Goal: Navigation & Orientation: Understand site structure

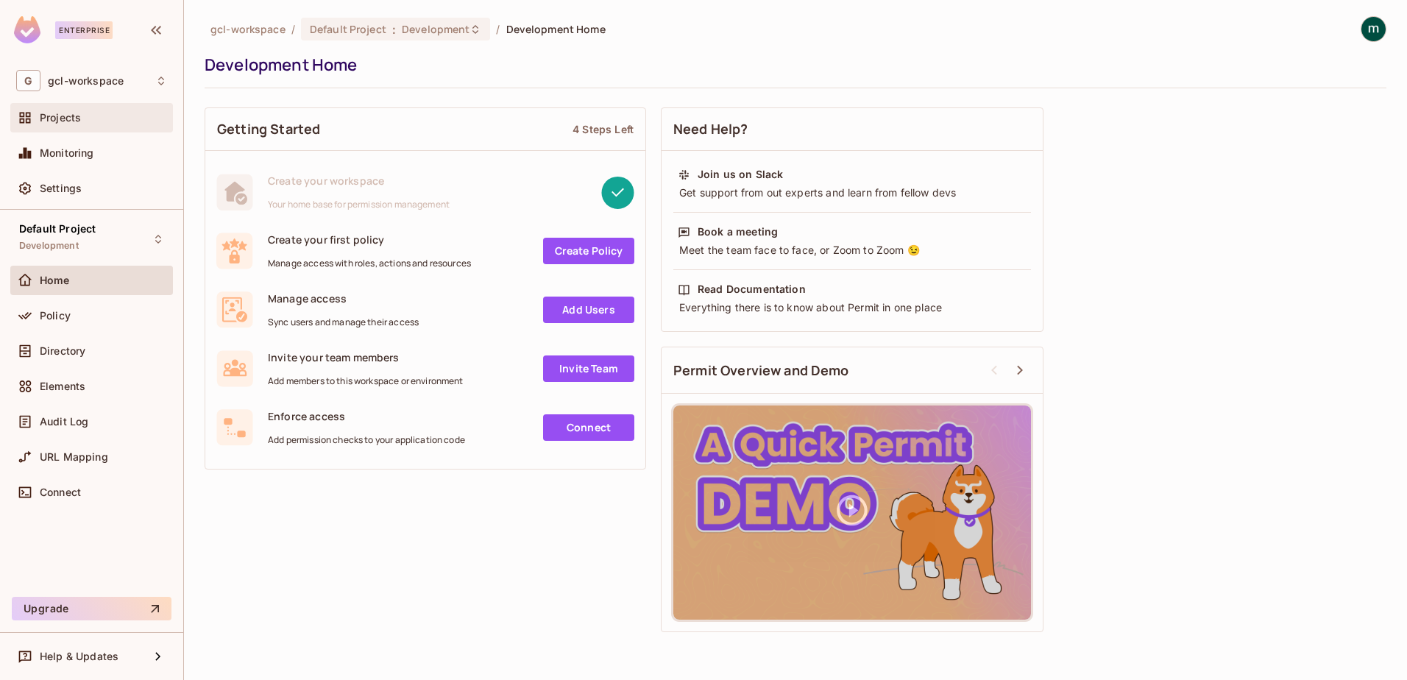
click at [52, 118] on span "Projects" at bounding box center [60, 118] width 41 height 12
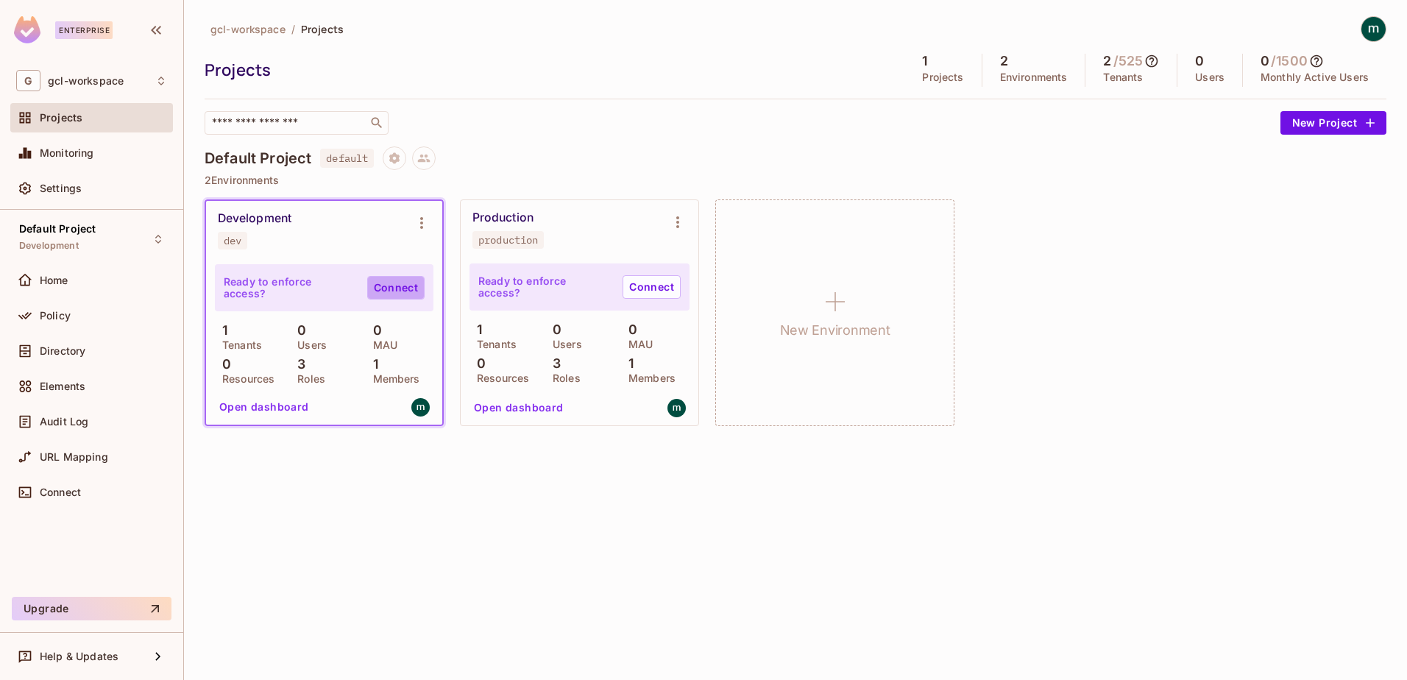
click at [387, 288] on link "Connect" at bounding box center [395, 288] width 57 height 24
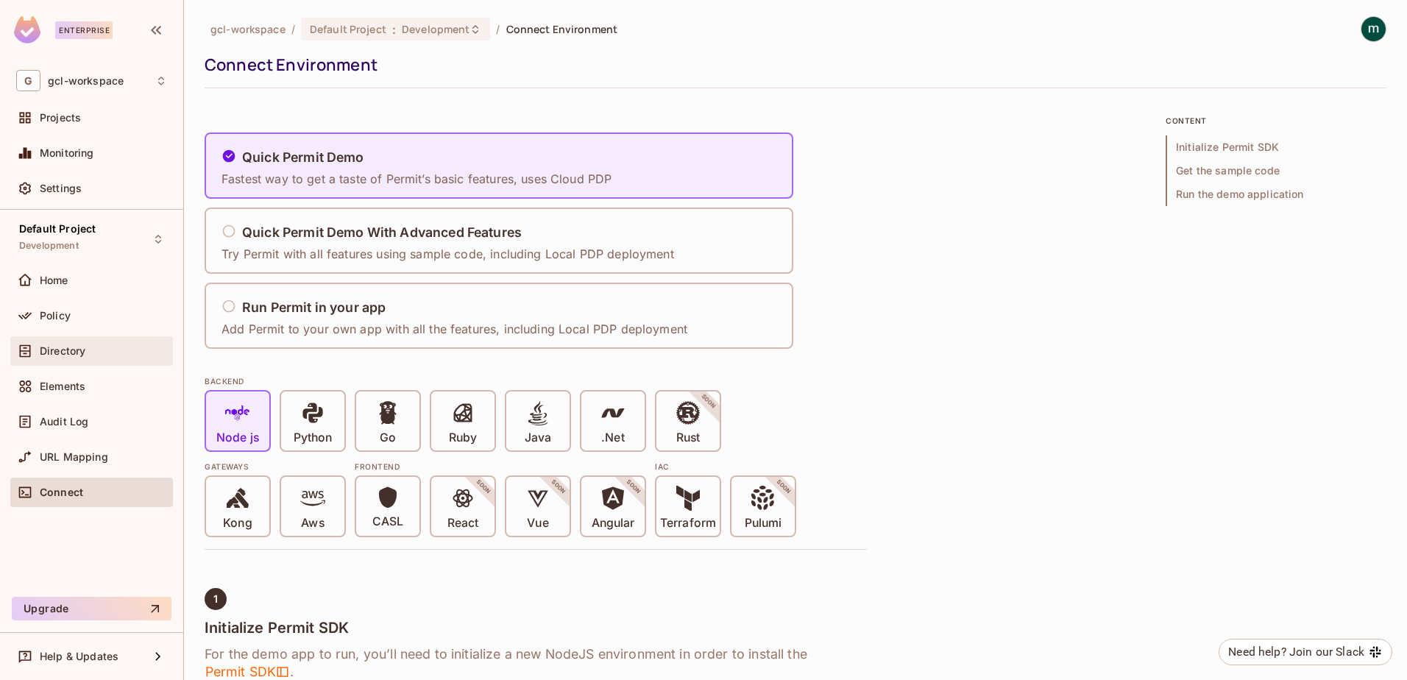
click at [42, 355] on span "Directory" at bounding box center [63, 351] width 46 height 12
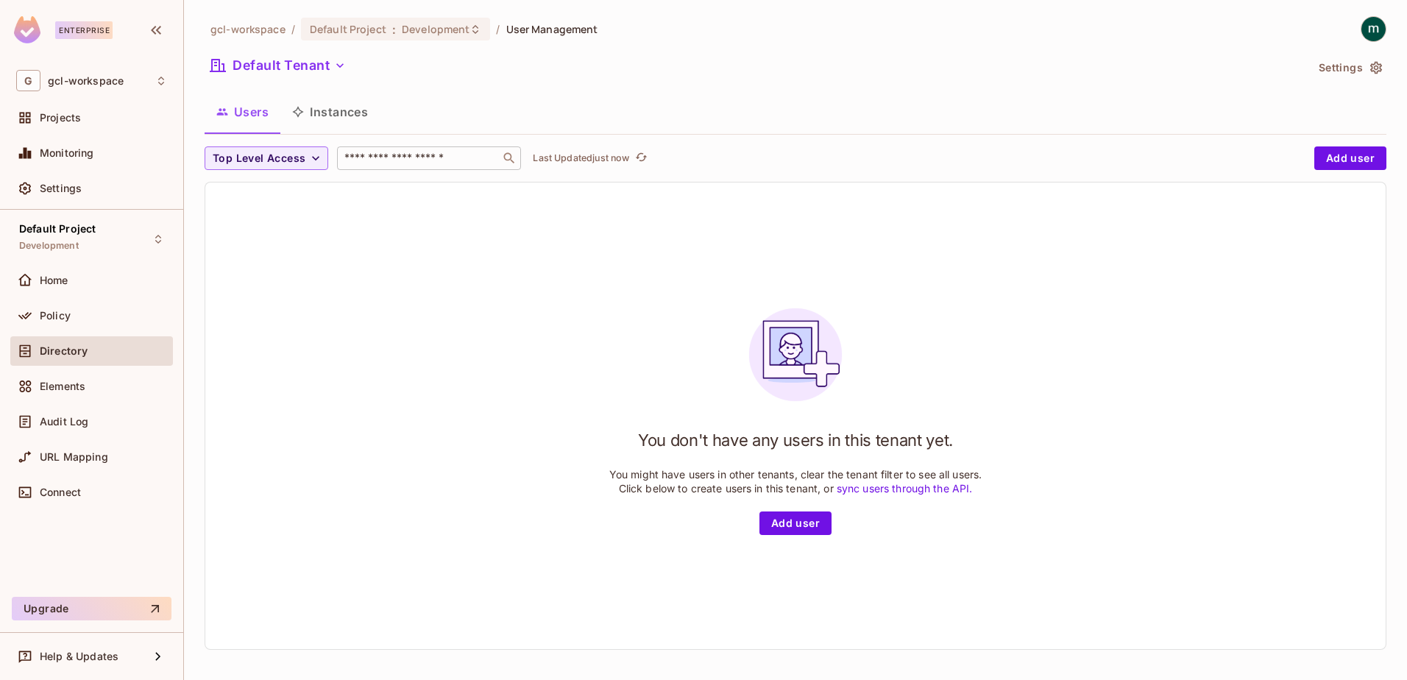
click at [409, 157] on input "text" at bounding box center [418, 158] width 155 height 15
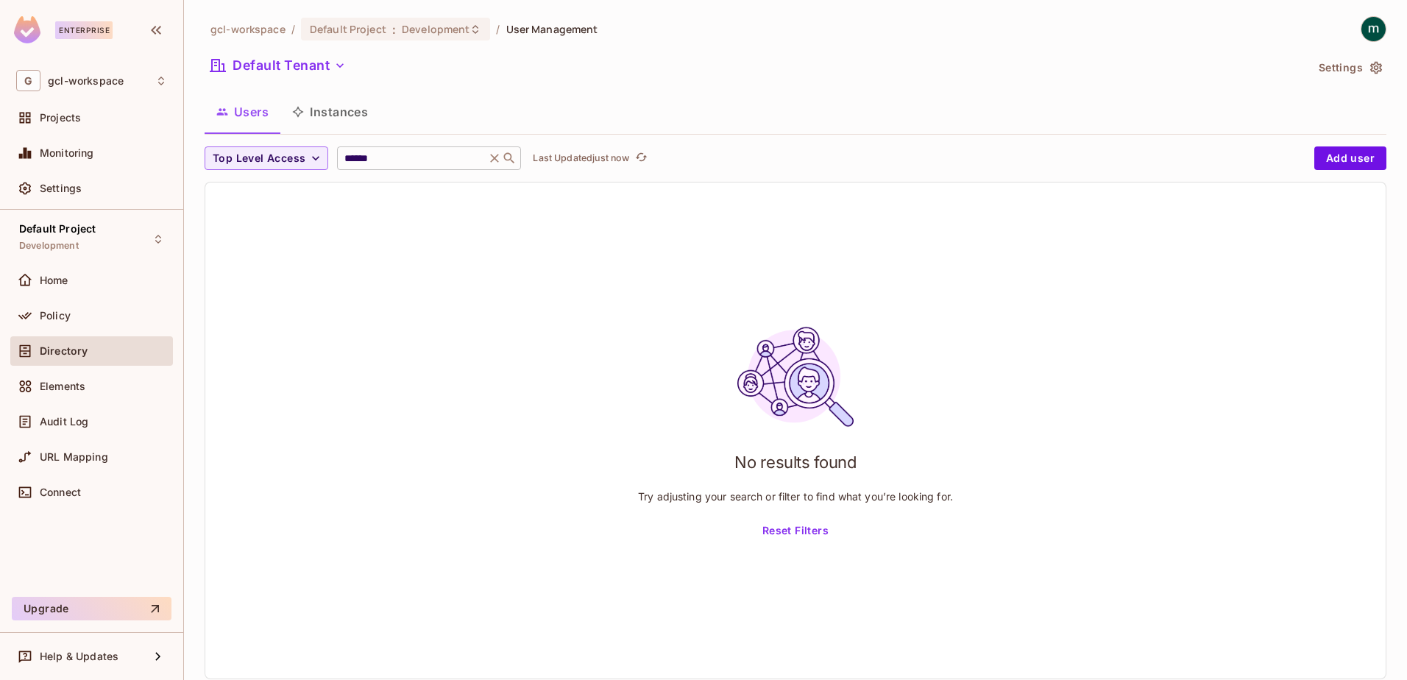
click at [393, 163] on input "******" at bounding box center [411, 158] width 140 height 15
type input "*"
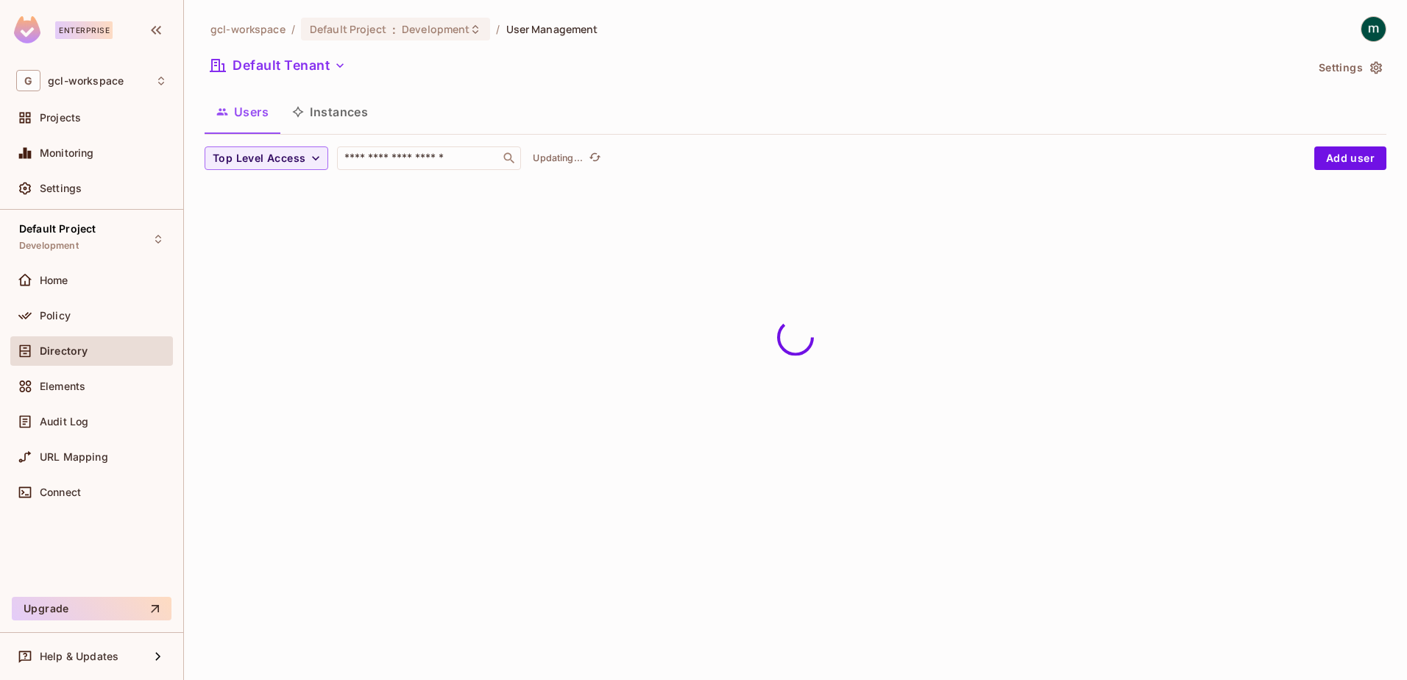
click at [394, 252] on div "gcl-workspace / Default Project : Development / User Management Default Tenant …" at bounding box center [795, 340] width 1223 height 680
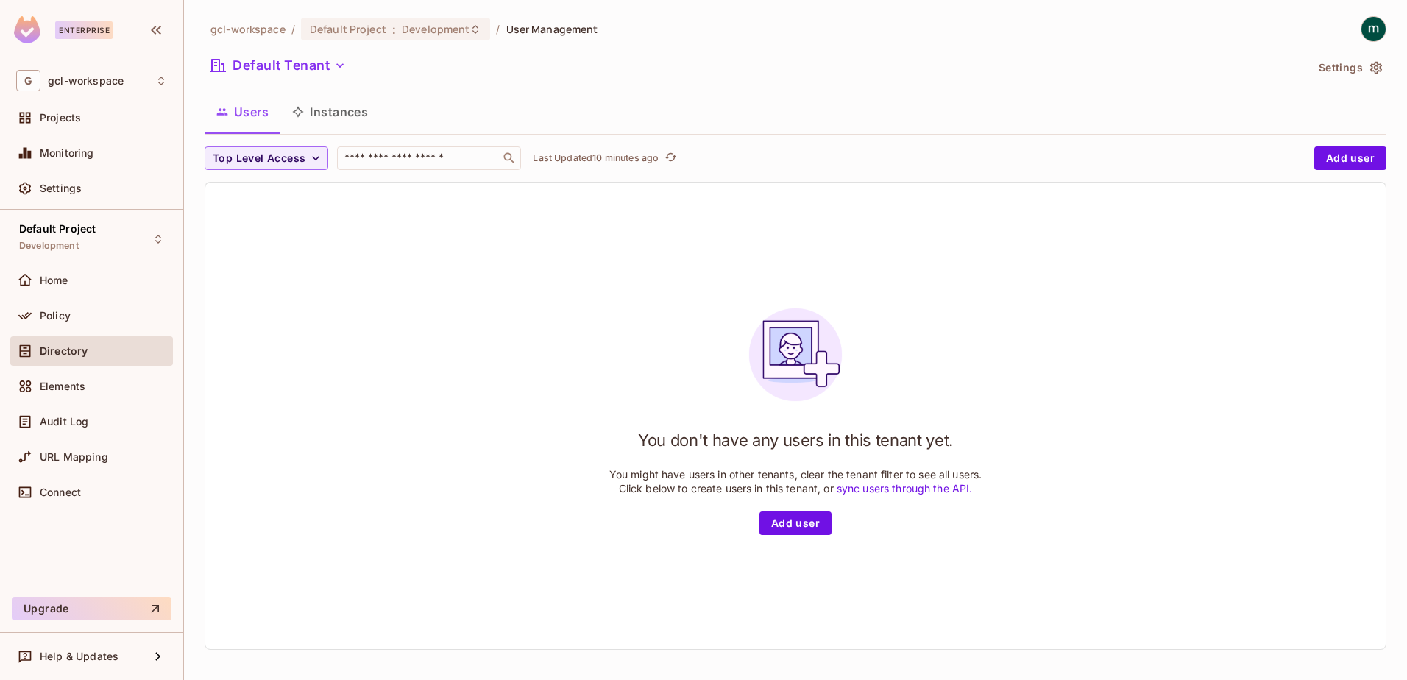
click at [1370, 68] on icon "button" at bounding box center [1376, 68] width 12 height 13
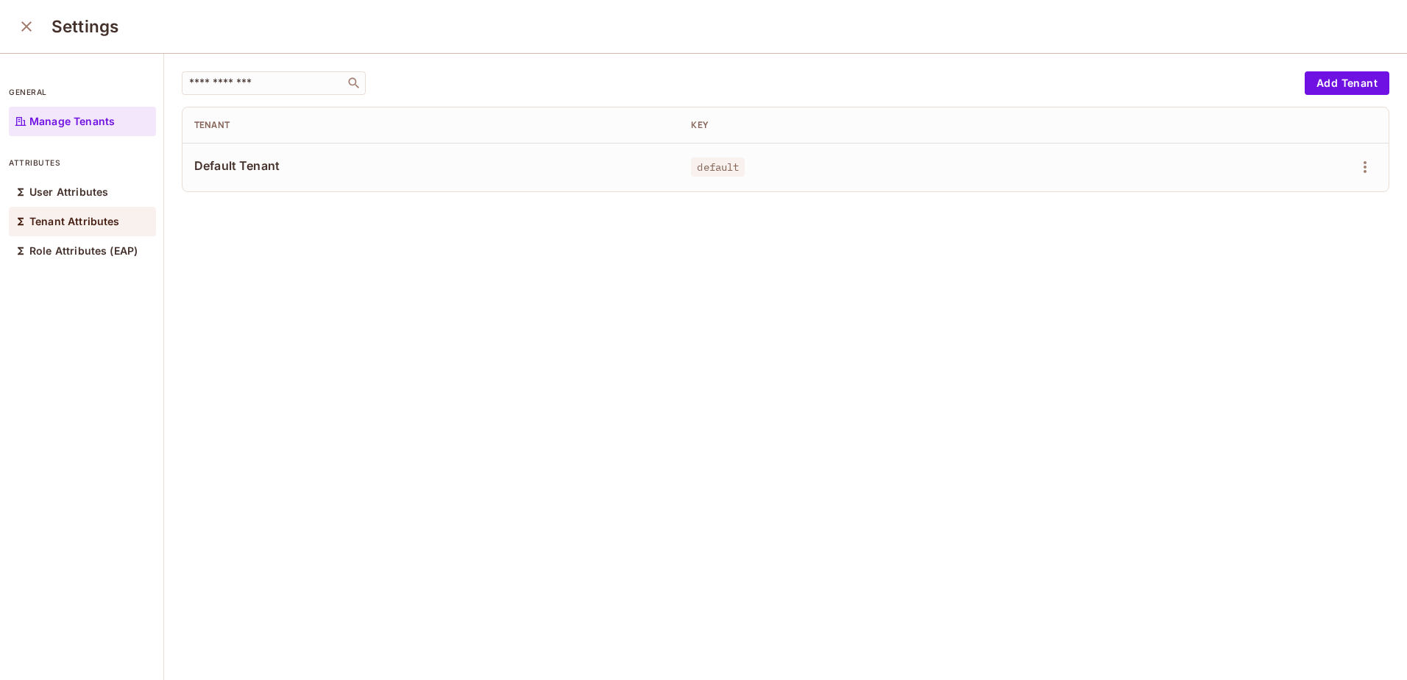
click at [51, 222] on p "Tenant Attributes" at bounding box center [74, 222] width 91 height 12
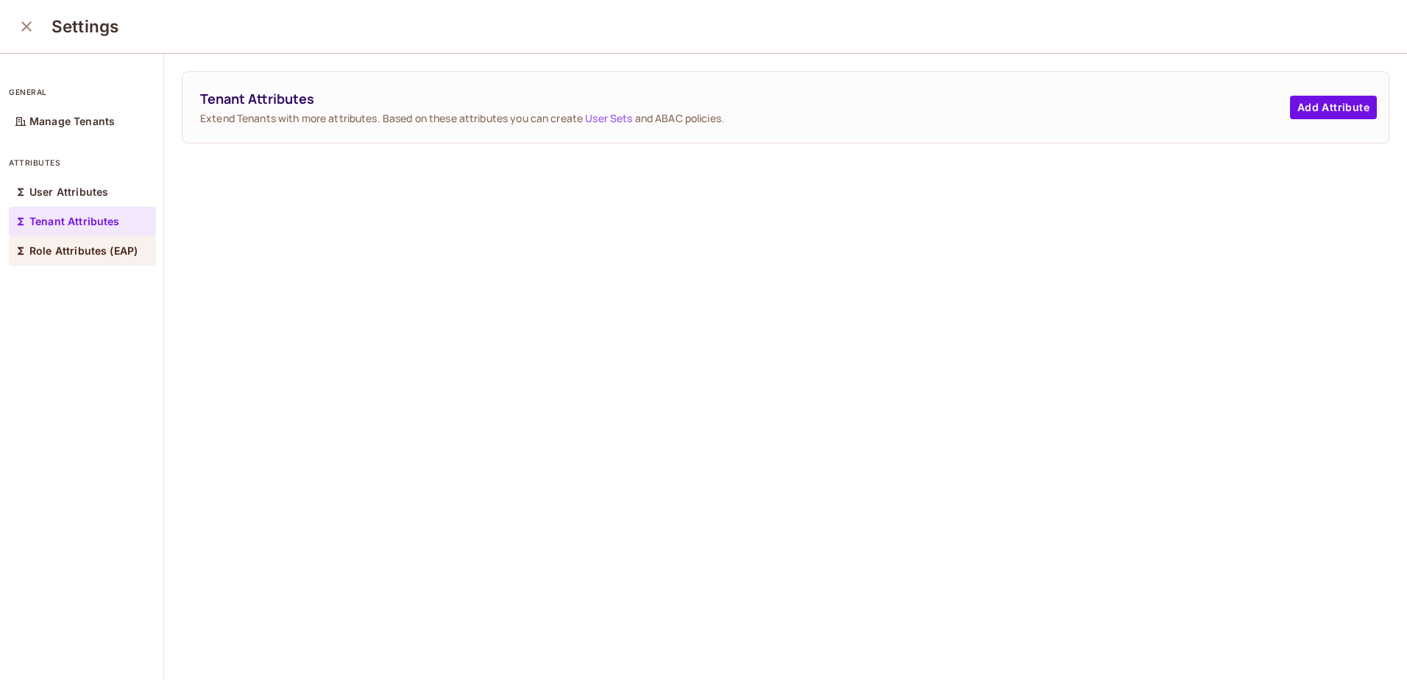
click at [62, 253] on p "Role Attributes (EAP)" at bounding box center [83, 251] width 108 height 12
click at [57, 124] on p "Manage Tenants" at bounding box center [71, 122] width 85 height 12
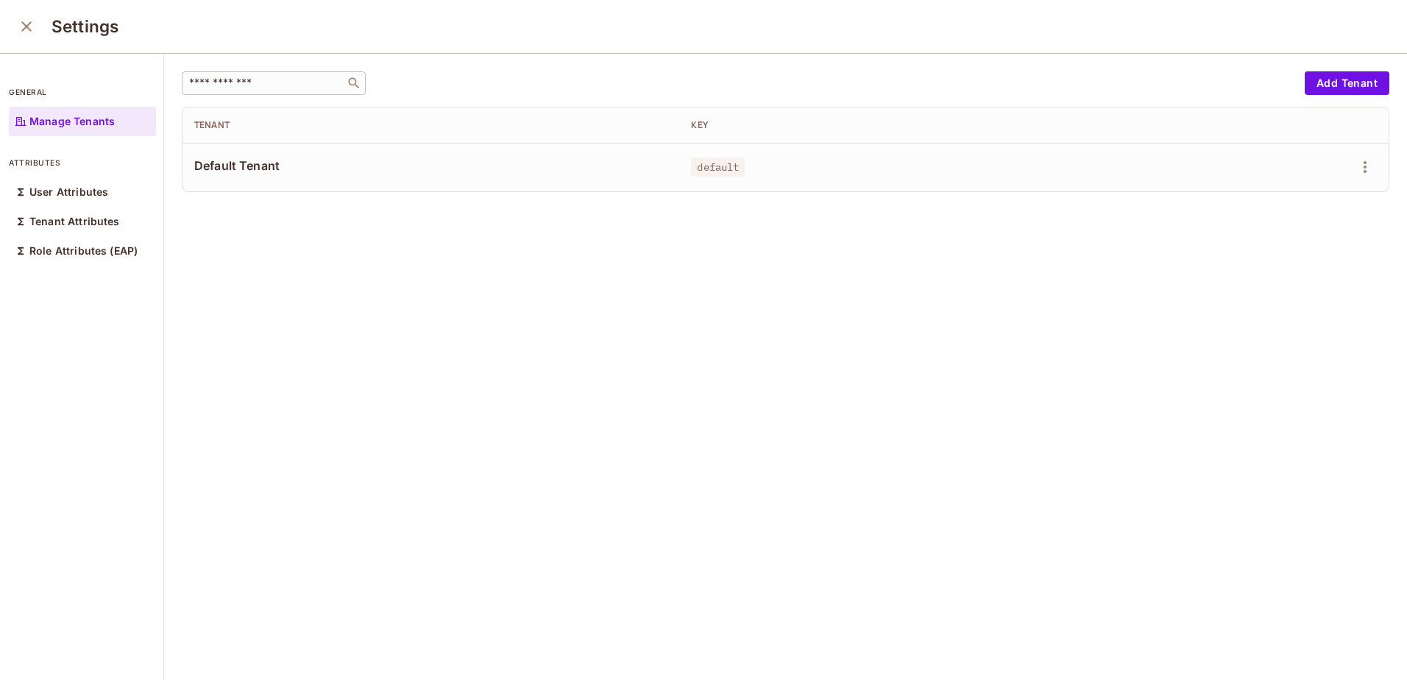
click at [357, 82] on icon at bounding box center [354, 83] width 15 height 15
click at [316, 309] on div "​ Add Tenant Tenant Key Default Tenant default" at bounding box center [785, 368] width 1243 height 628
click at [289, 79] on input "text" at bounding box center [263, 83] width 155 height 15
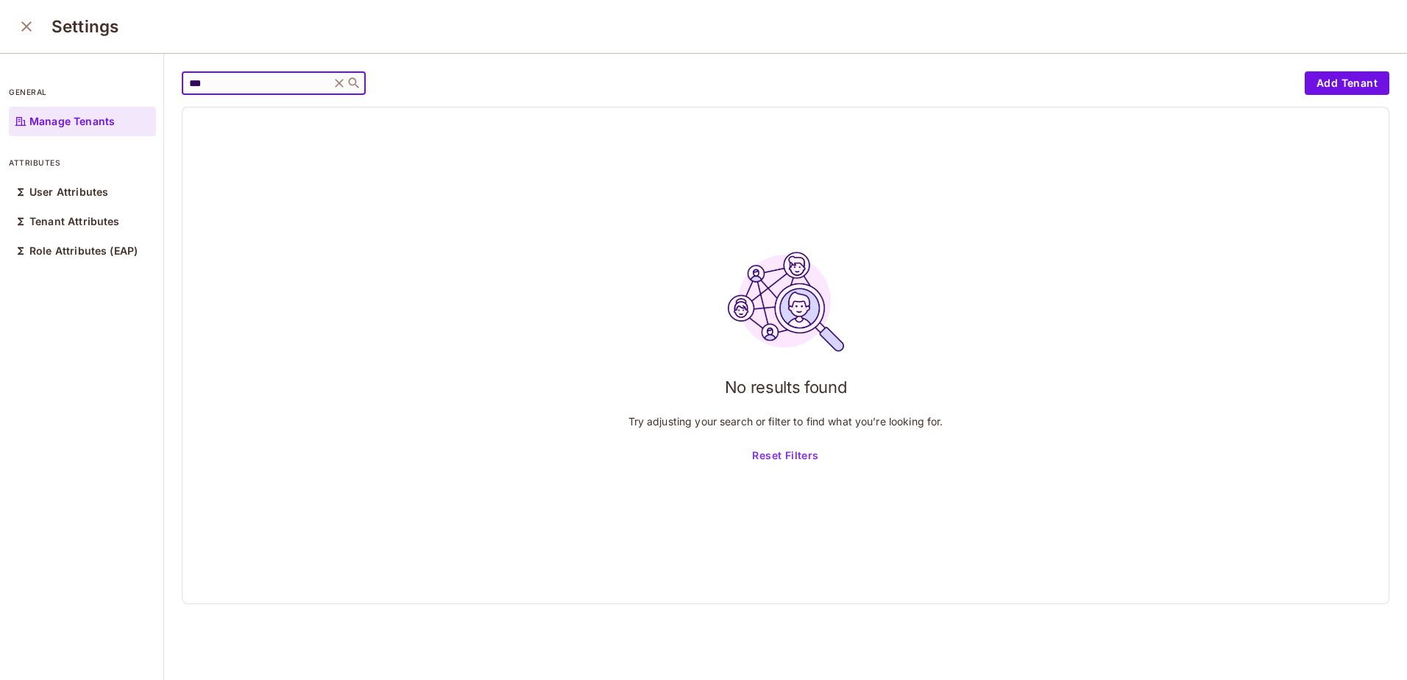
click at [361, 78] on icon at bounding box center [354, 83] width 15 height 15
drag, startPoint x: 195, startPoint y: 81, endPoint x: 155, endPoint y: 78, distance: 40.6
click at [155, 78] on div "general Manage Tenants attributes User Attributes Tenant Attributes Role Attrib…" at bounding box center [703, 368] width 1407 height 628
type input "*****"
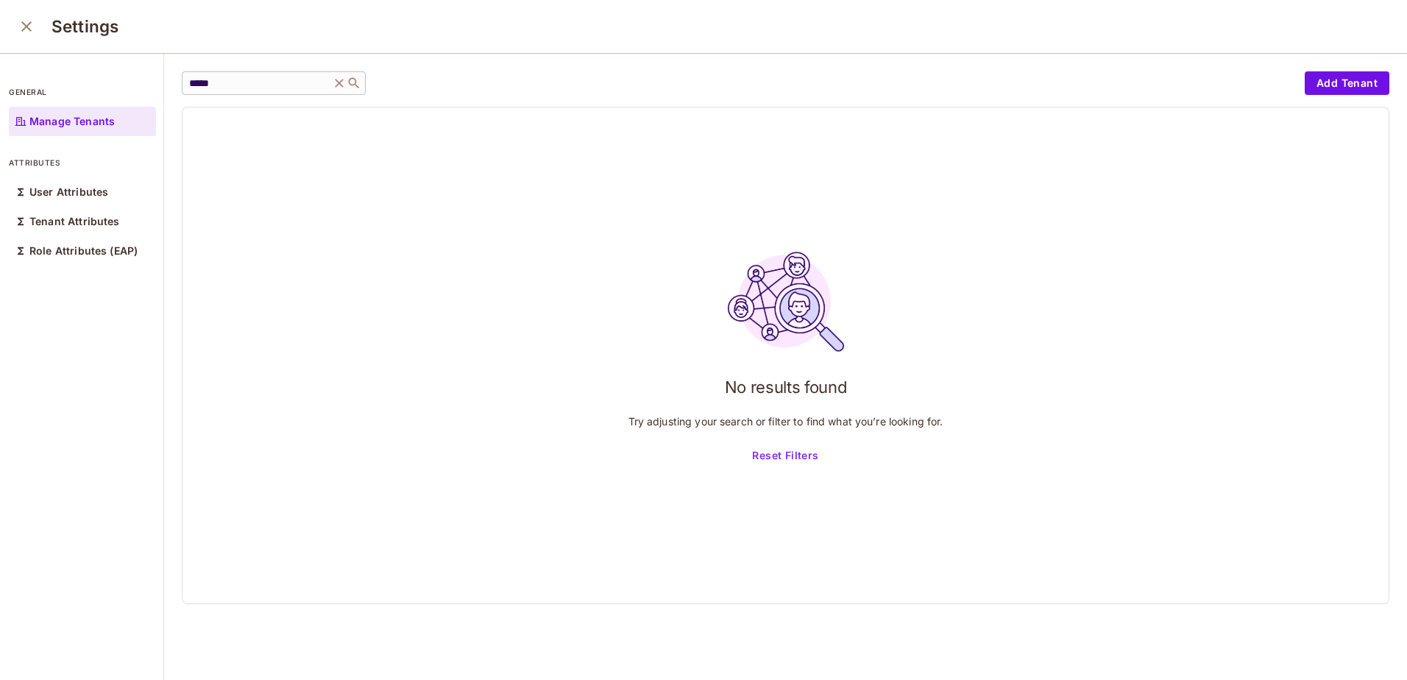
click at [344, 82] on icon at bounding box center [339, 83] width 9 height 9
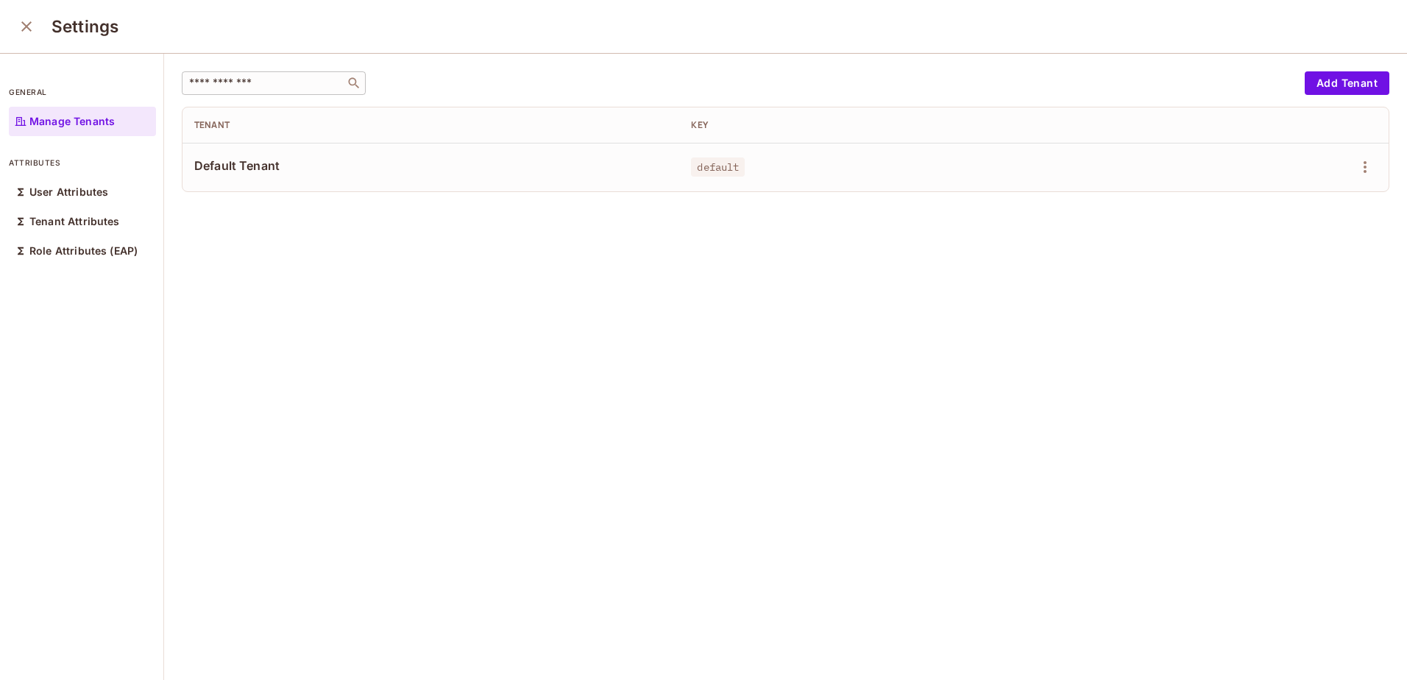
click at [21, 90] on p "general" at bounding box center [82, 92] width 147 height 12
click at [110, 28] on h3 "Settings" at bounding box center [85, 26] width 67 height 21
click at [691, 130] on div "Key" at bounding box center [927, 125] width 473 height 12
click at [1356, 166] on icon "button" at bounding box center [1365, 167] width 18 height 18
click at [1274, 233] on div "Edit Attributes" at bounding box center [1291, 233] width 73 height 15
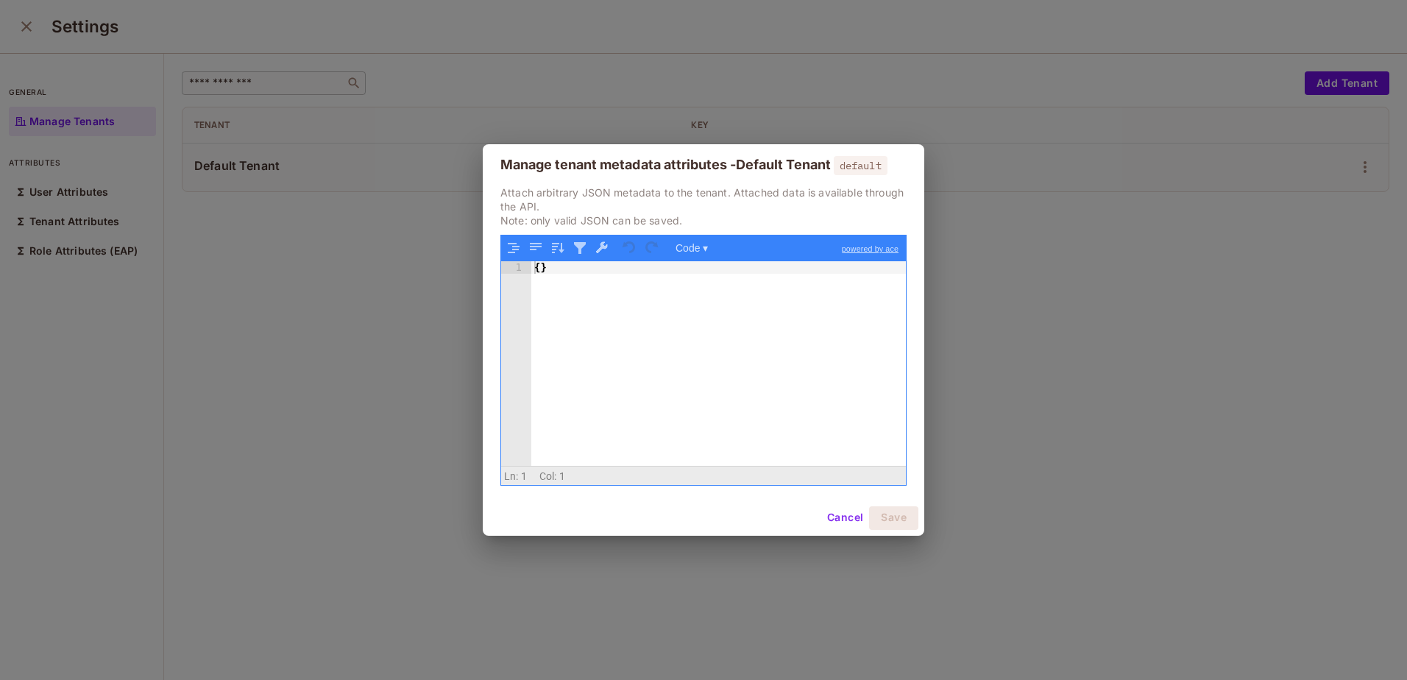
click at [842, 518] on button "Cancel" at bounding box center [845, 518] width 48 height 24
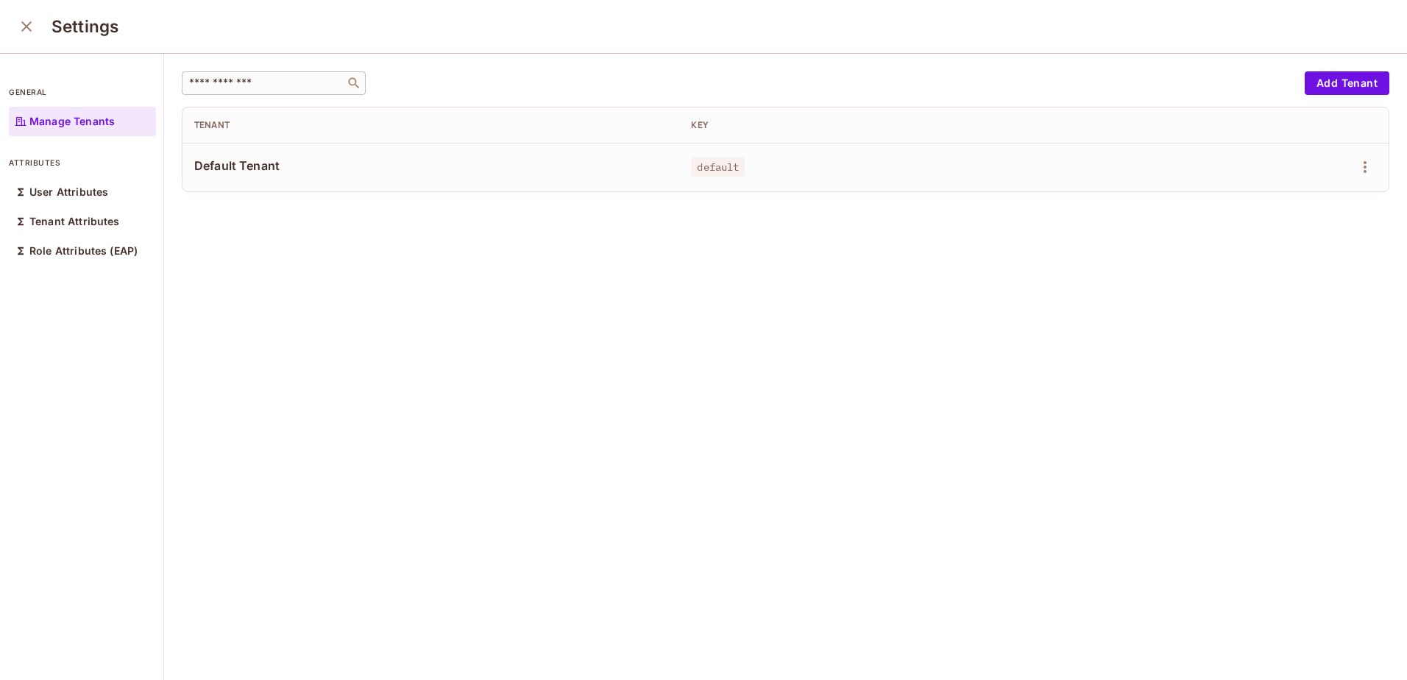
click at [424, 250] on div "​ Add Tenant Tenant Key Default Tenant default" at bounding box center [785, 368] width 1243 height 628
click at [72, 359] on div "general Manage Tenants attributes User Attributes Tenant Attributes Role Attrib…" at bounding box center [82, 368] width 164 height 628
click at [58, 247] on p "Role Attributes (EAP)" at bounding box center [83, 251] width 108 height 12
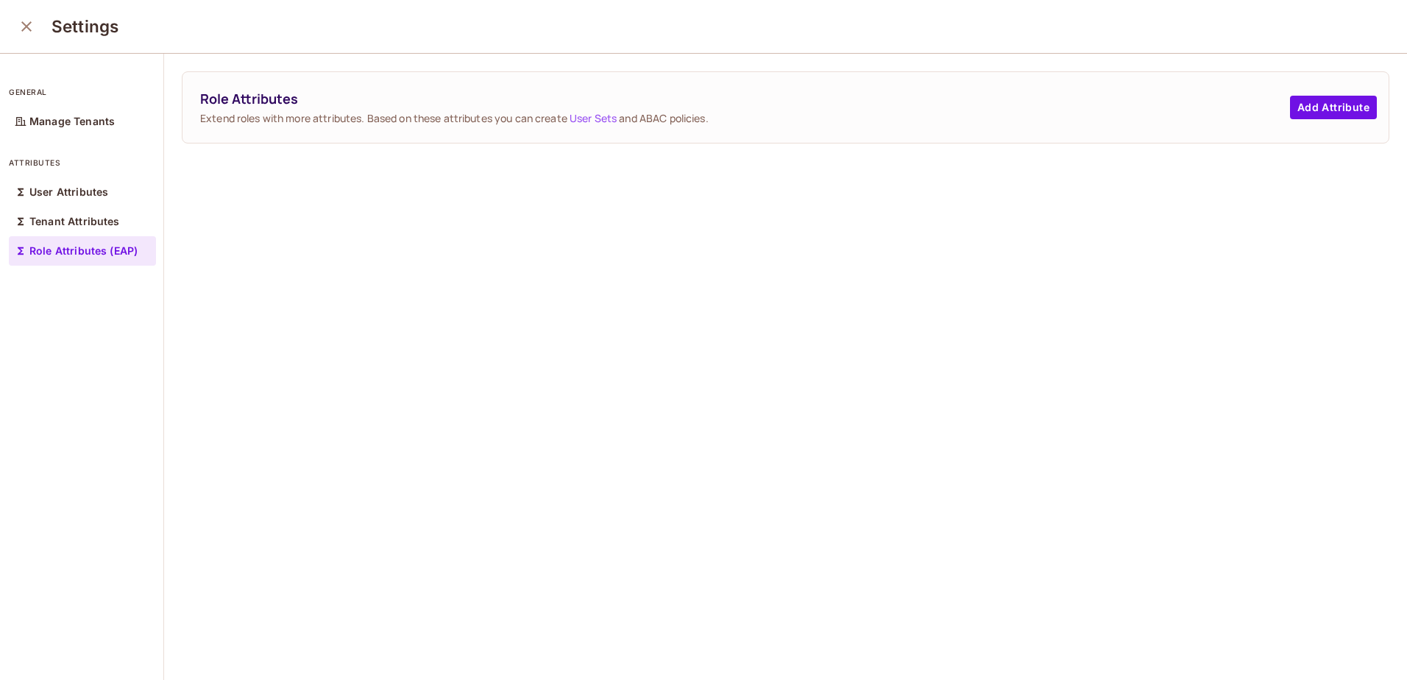
click at [254, 321] on div "Role Attributes Extend roles with more attributes. Based on these attributes yo…" at bounding box center [785, 368] width 1243 height 628
click at [602, 118] on link "User Sets" at bounding box center [593, 118] width 47 height 14
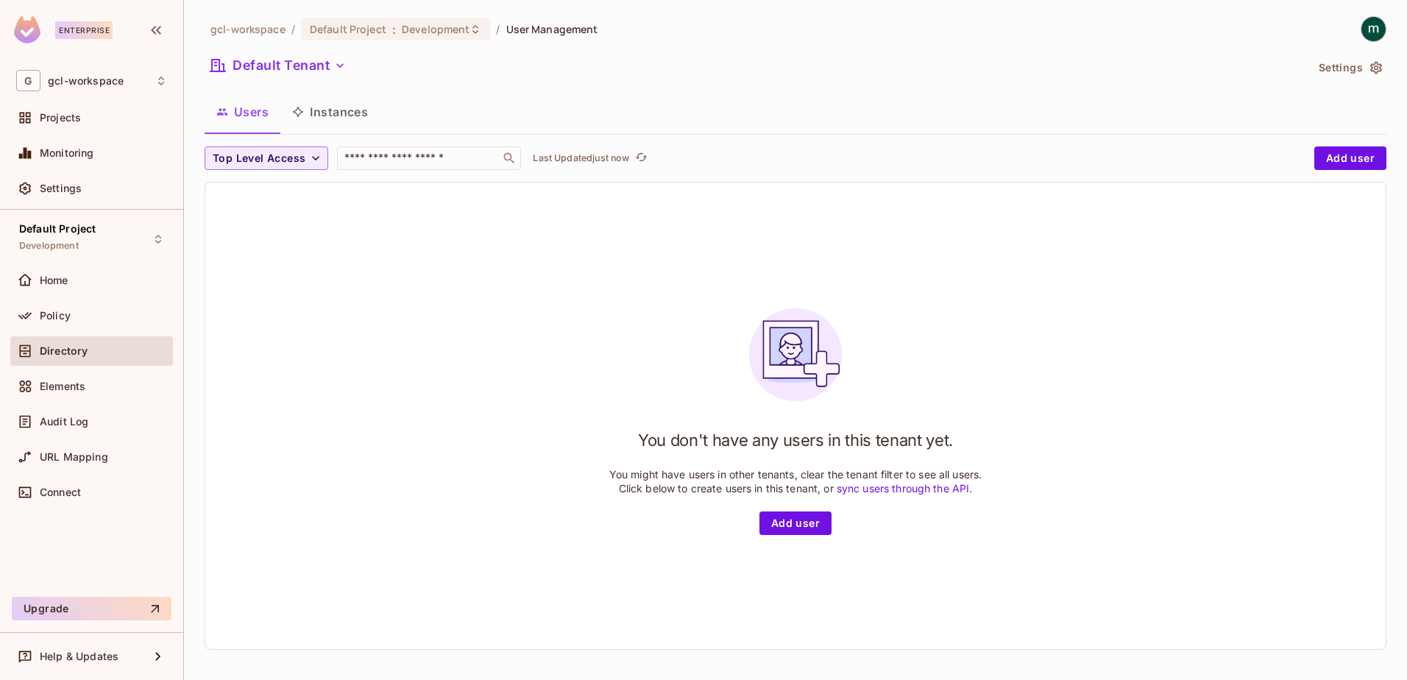
click at [1364, 31] on img at bounding box center [1373, 29] width 24 height 24
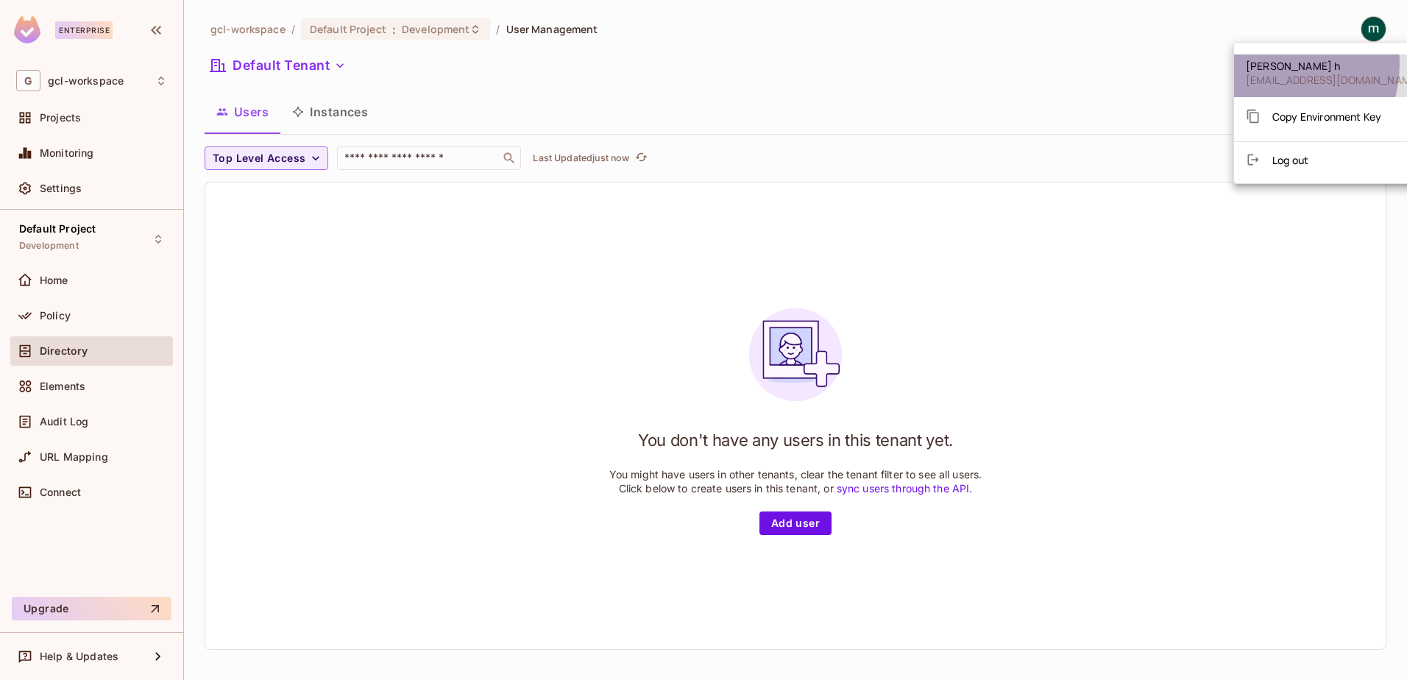
click at [1271, 64] on span "mathieu h" at bounding box center [1333, 66] width 175 height 14
click at [1280, 71] on span "mathieu h" at bounding box center [1333, 66] width 175 height 14
click at [1289, 118] on span "Copy Environment Key" at bounding box center [1326, 117] width 109 height 14
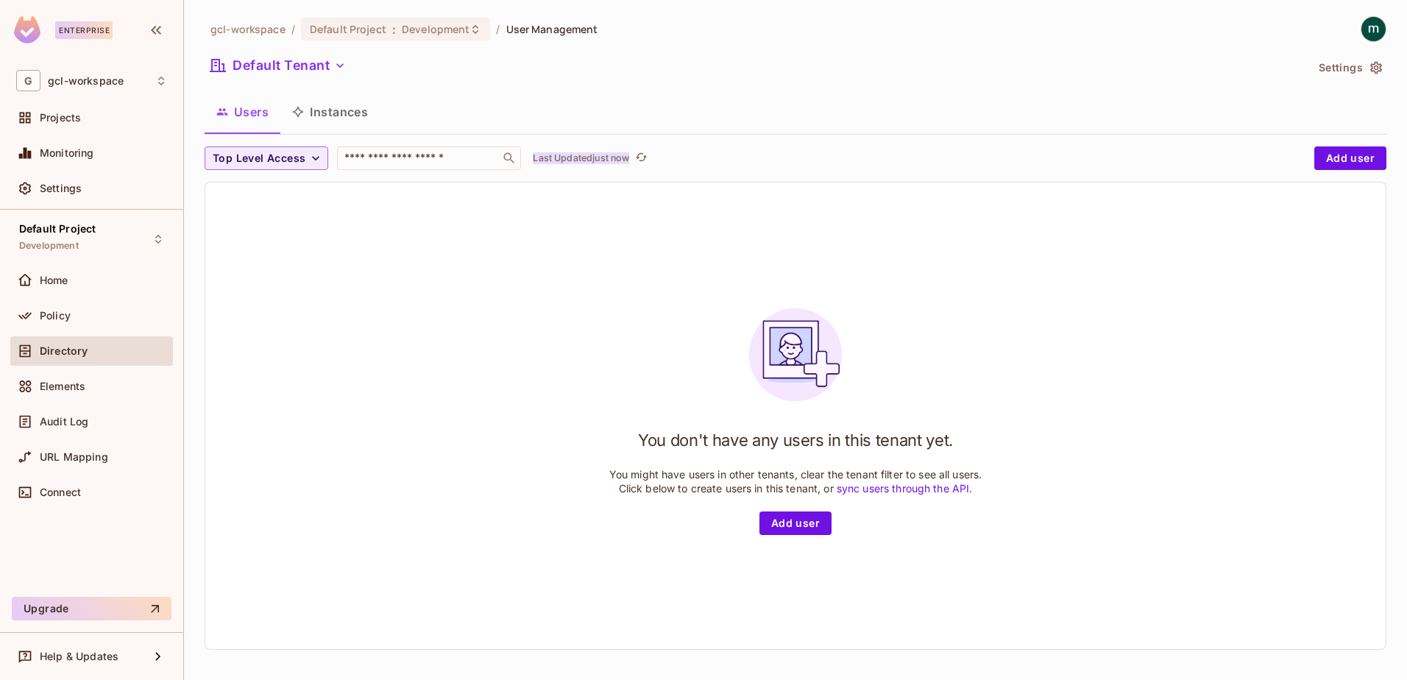
click at [572, 159] on p "Last Updated just now" at bounding box center [581, 158] width 96 height 12
click at [404, 159] on input "text" at bounding box center [418, 158] width 155 height 15
click at [247, 108] on button "Users" at bounding box center [243, 111] width 76 height 37
click at [432, 160] on input "text" at bounding box center [418, 158] width 155 height 15
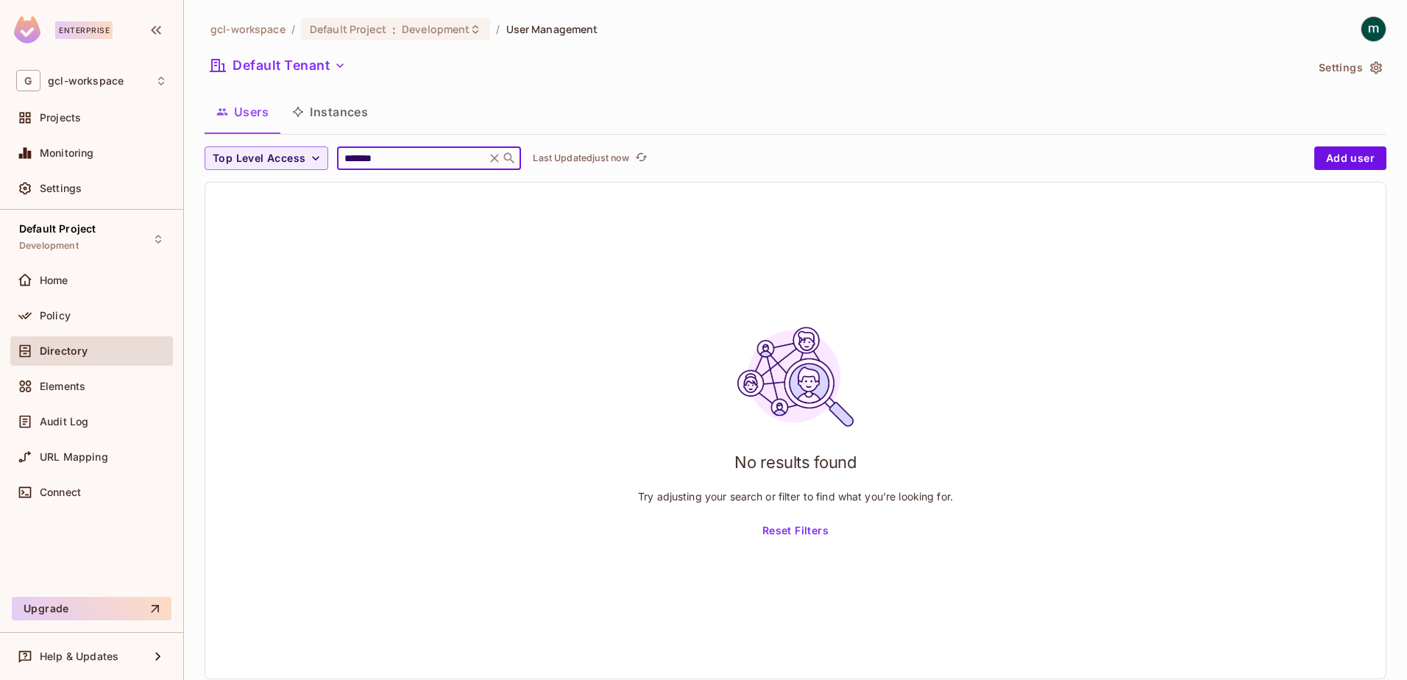
type input "*******"
click at [252, 30] on span "gcl-workspace" at bounding box center [247, 29] width 75 height 14
click at [295, 247] on div "No results found Try adjusting your search or filter to find what you’re lookin…" at bounding box center [795, 431] width 1180 height 496
click at [54, 184] on span "Settings" at bounding box center [61, 189] width 42 height 12
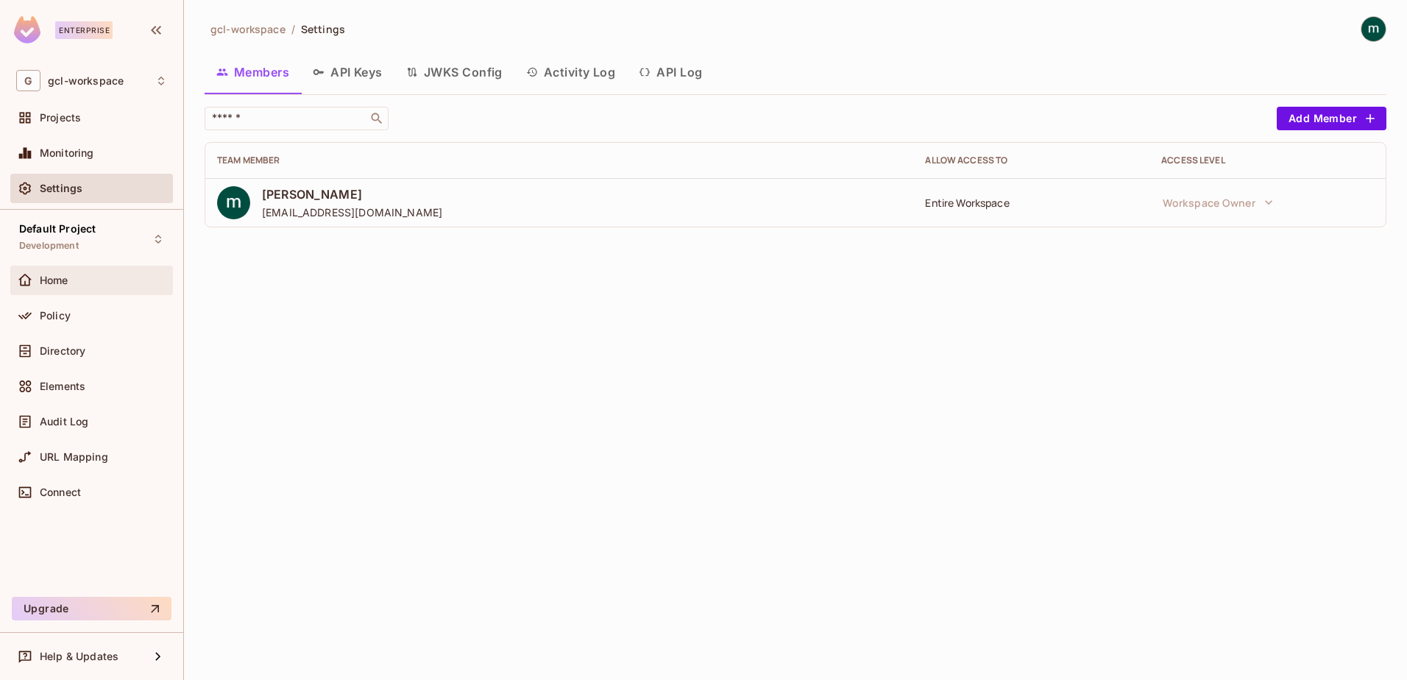
click at [46, 275] on span "Home" at bounding box center [54, 280] width 29 height 12
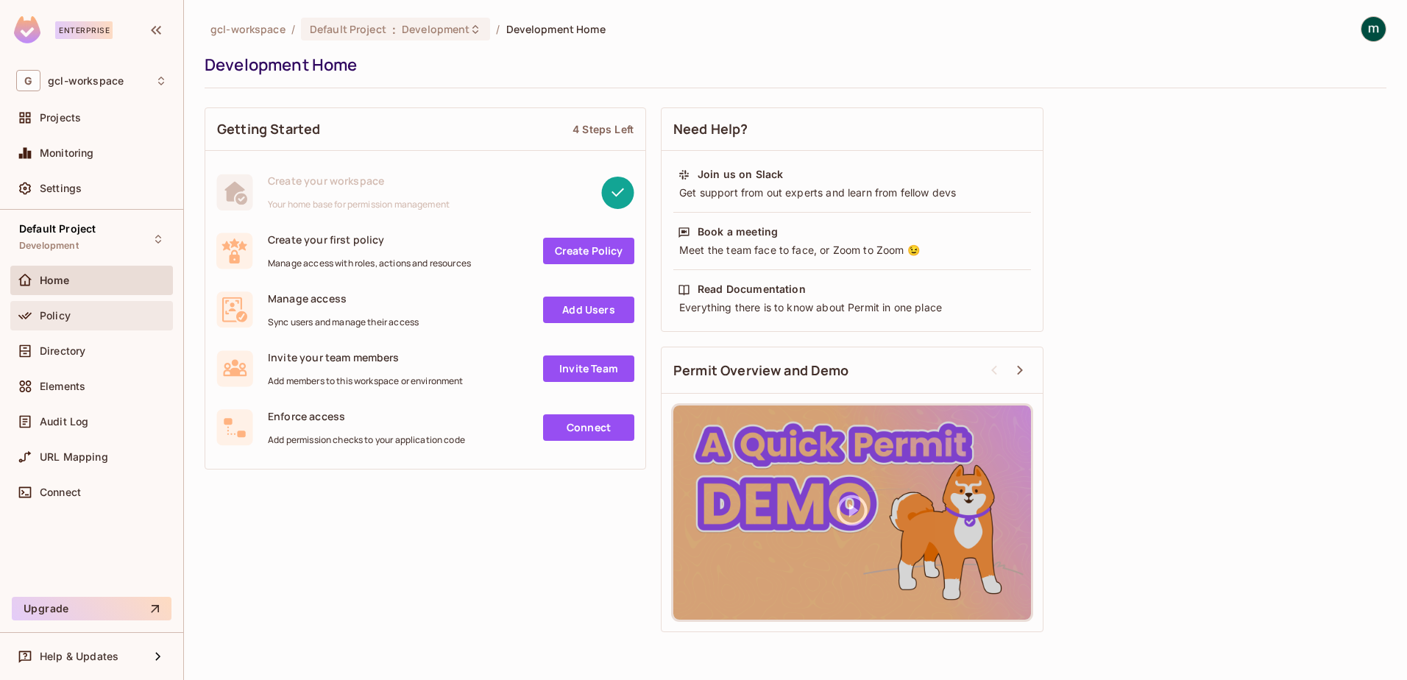
click at [52, 313] on span "Policy" at bounding box center [55, 316] width 31 height 12
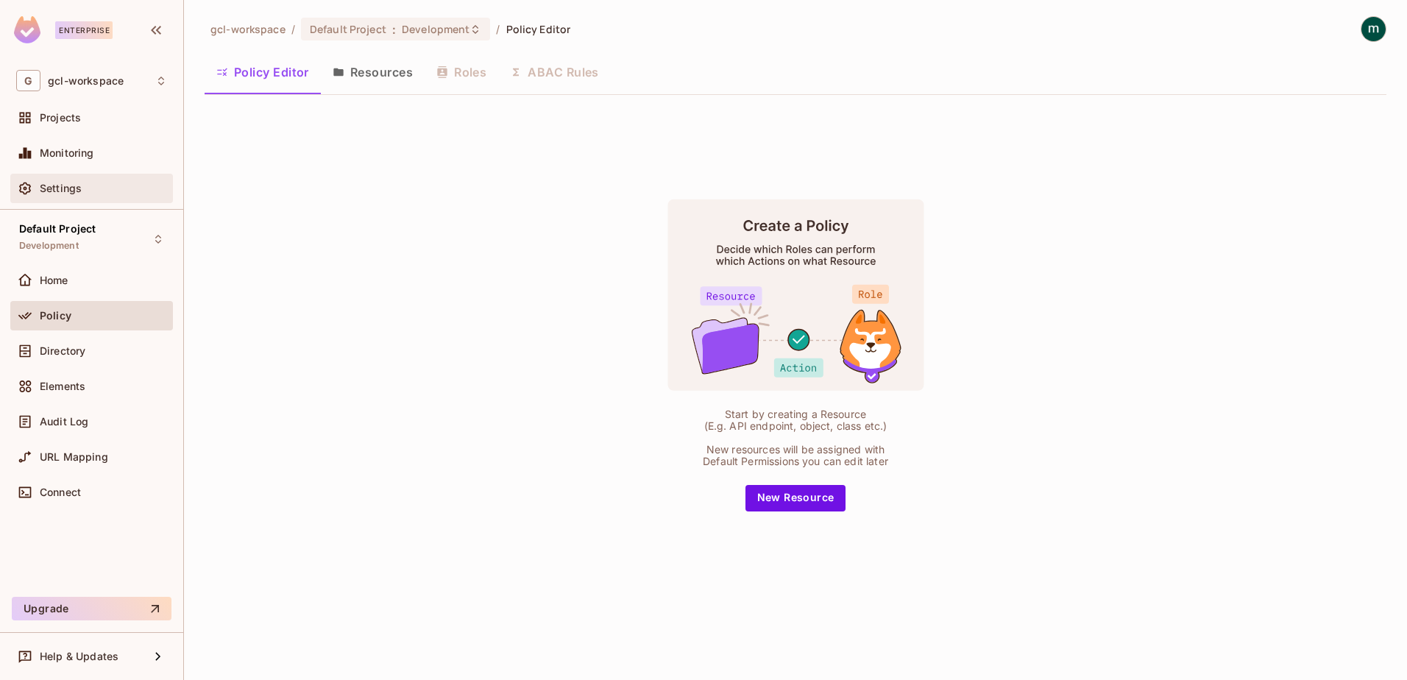
click at [63, 187] on span "Settings" at bounding box center [61, 189] width 42 height 12
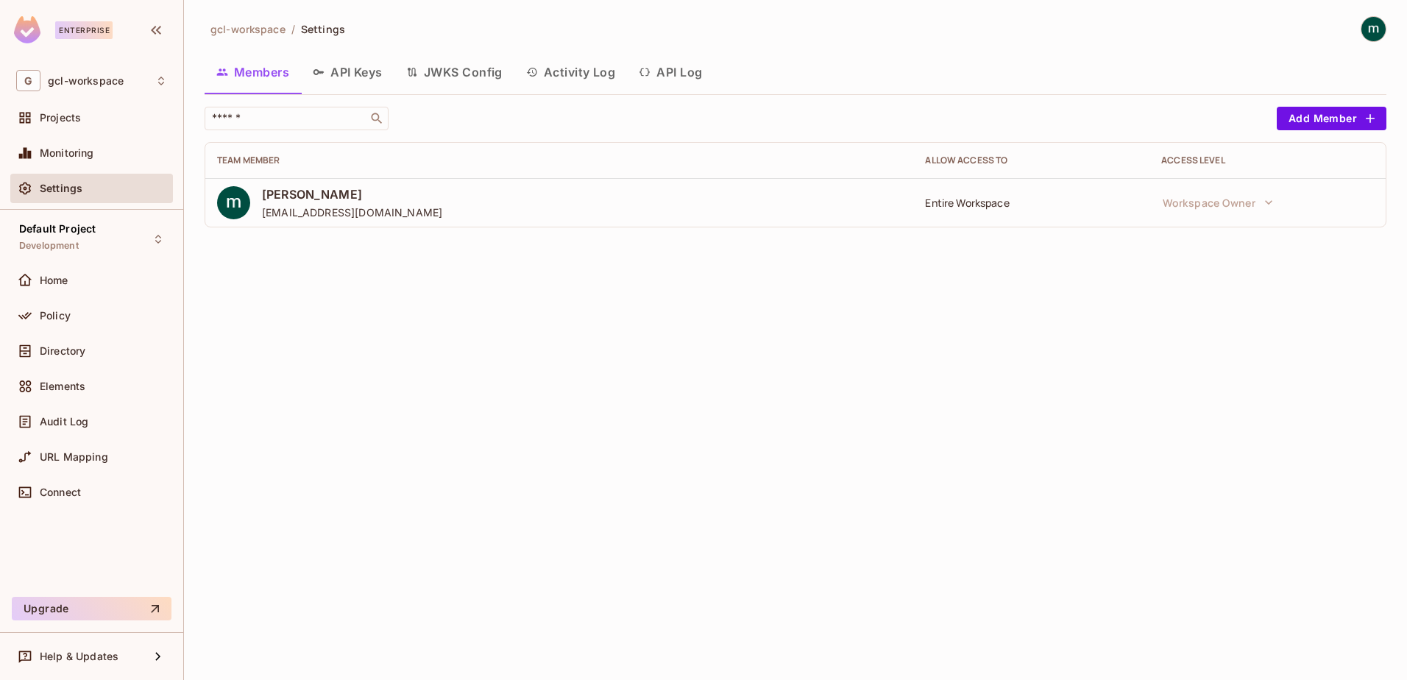
click at [684, 71] on button "API Log" at bounding box center [670, 72] width 87 height 37
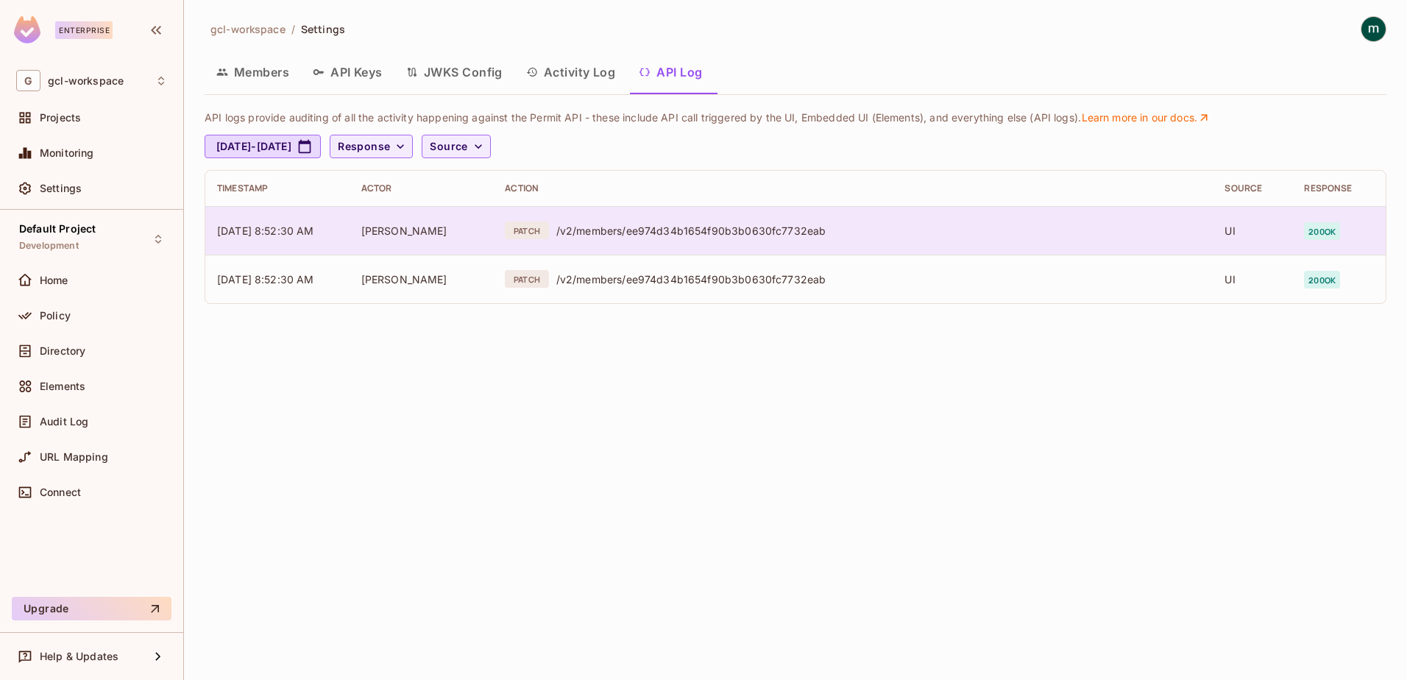
click at [300, 244] on td "09/08/2025 8:52:30 AM" at bounding box center [277, 230] width 144 height 49
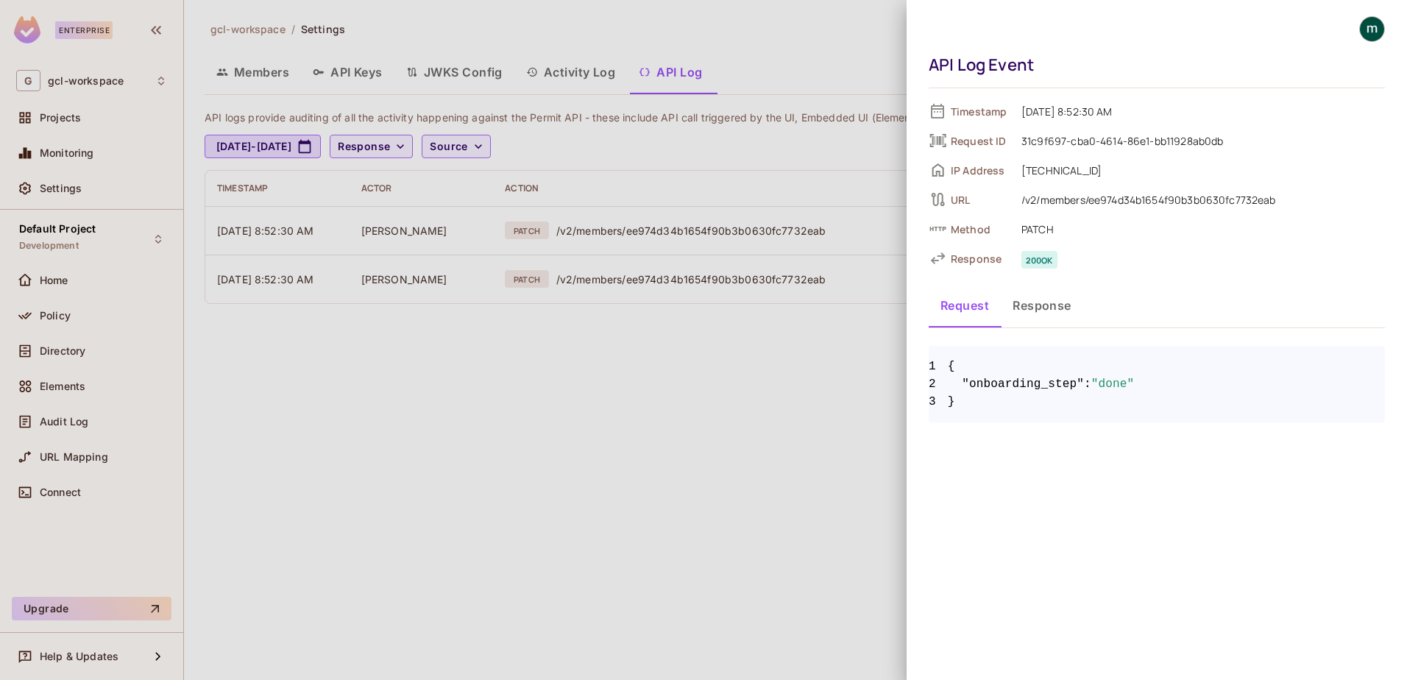
click at [318, 276] on div at bounding box center [703, 340] width 1407 height 680
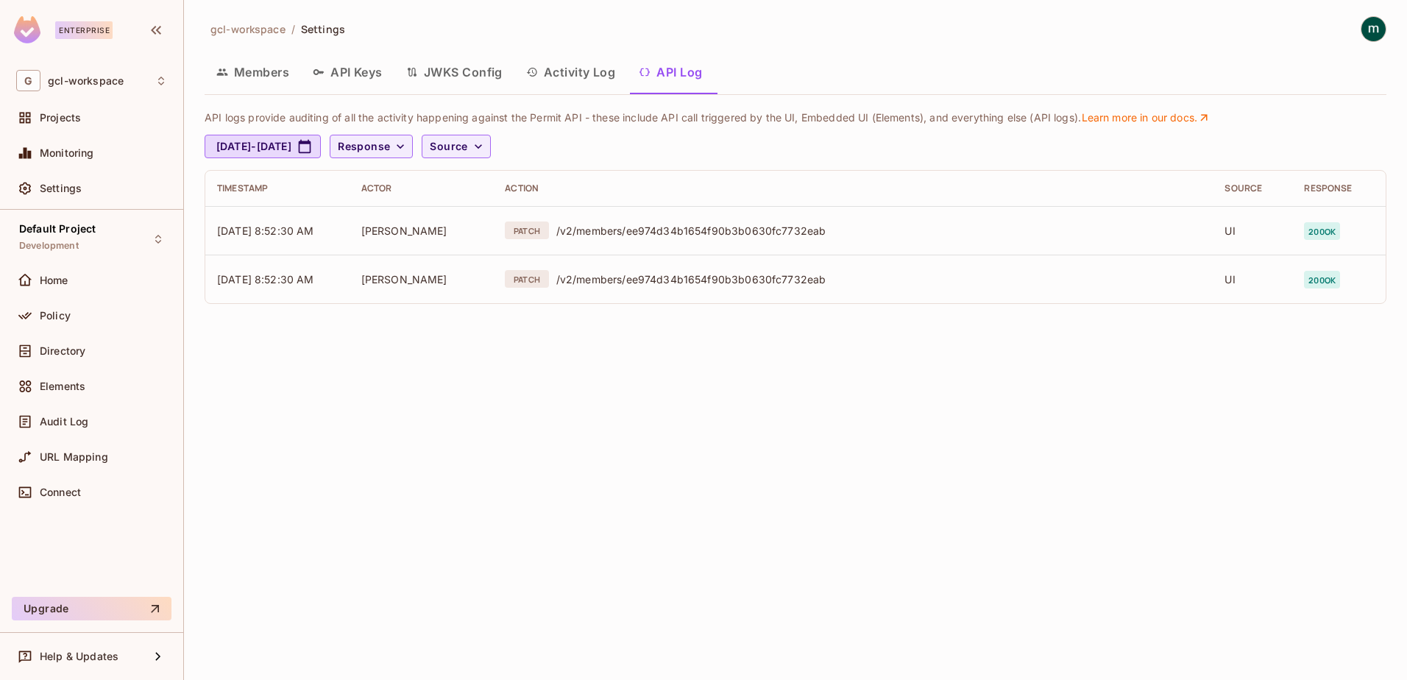
click at [314, 276] on span "09/08/2025 8:52:30 AM" at bounding box center [265, 279] width 97 height 13
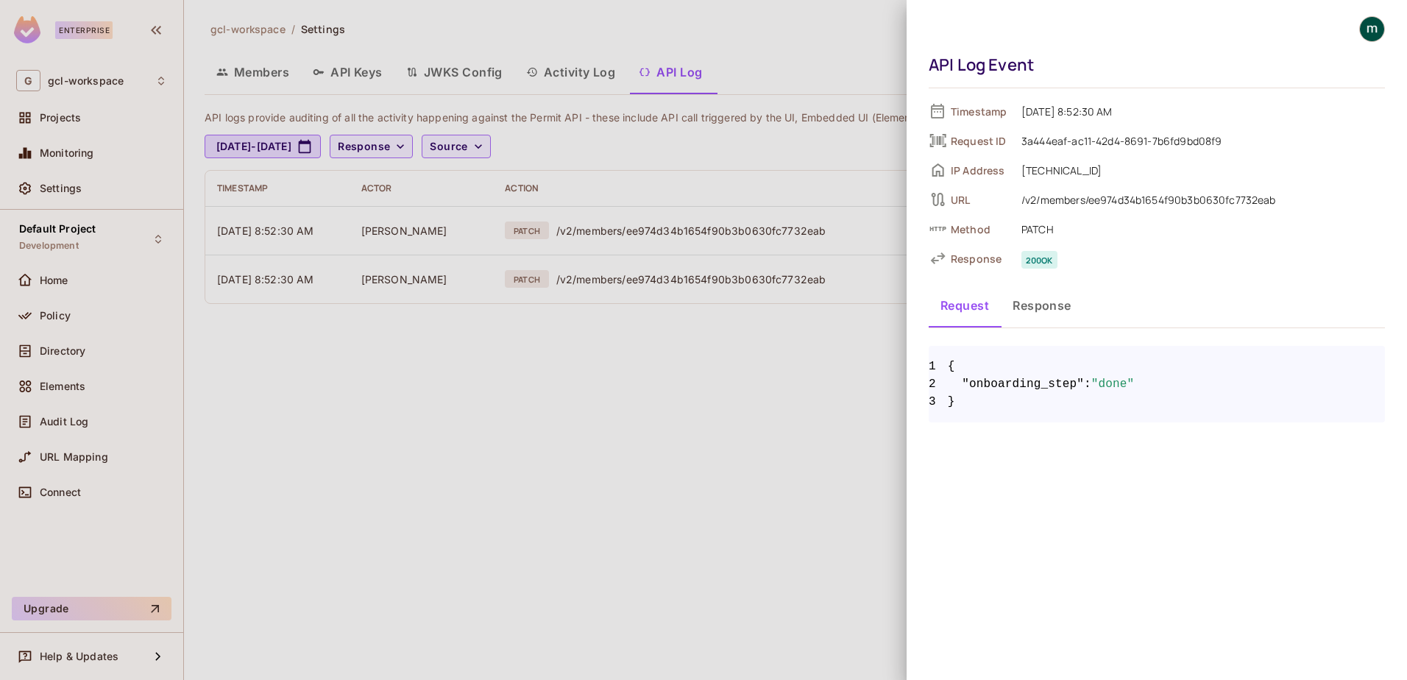
click at [649, 443] on div at bounding box center [703, 340] width 1407 height 680
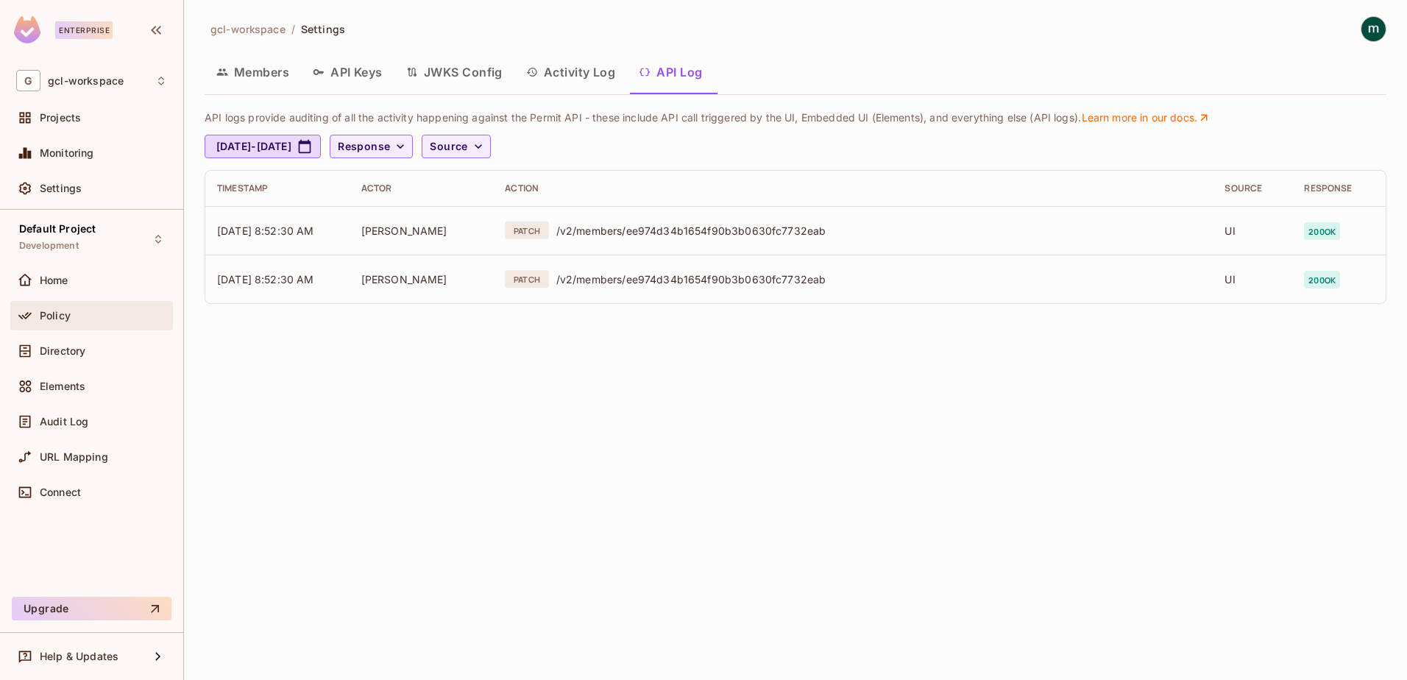
click at [54, 316] on span "Policy" at bounding box center [55, 316] width 31 height 12
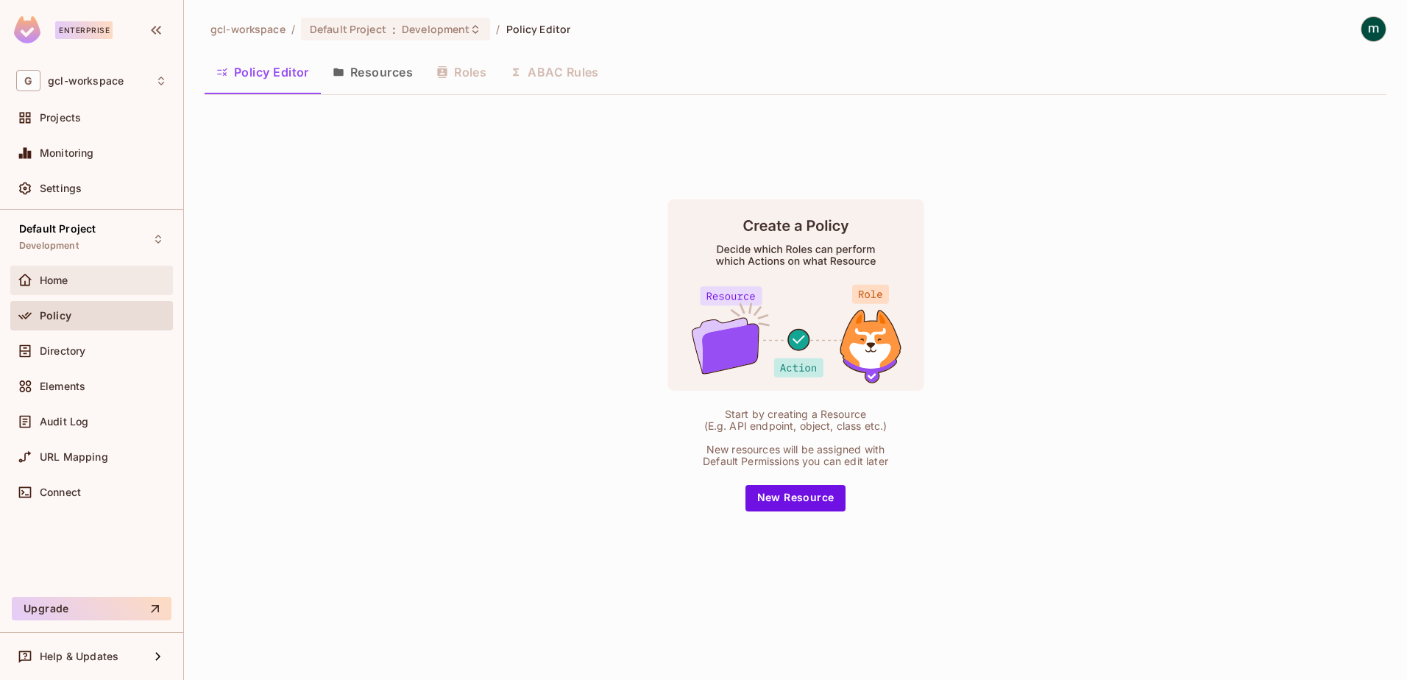
click at [53, 284] on span "Home" at bounding box center [54, 280] width 29 height 12
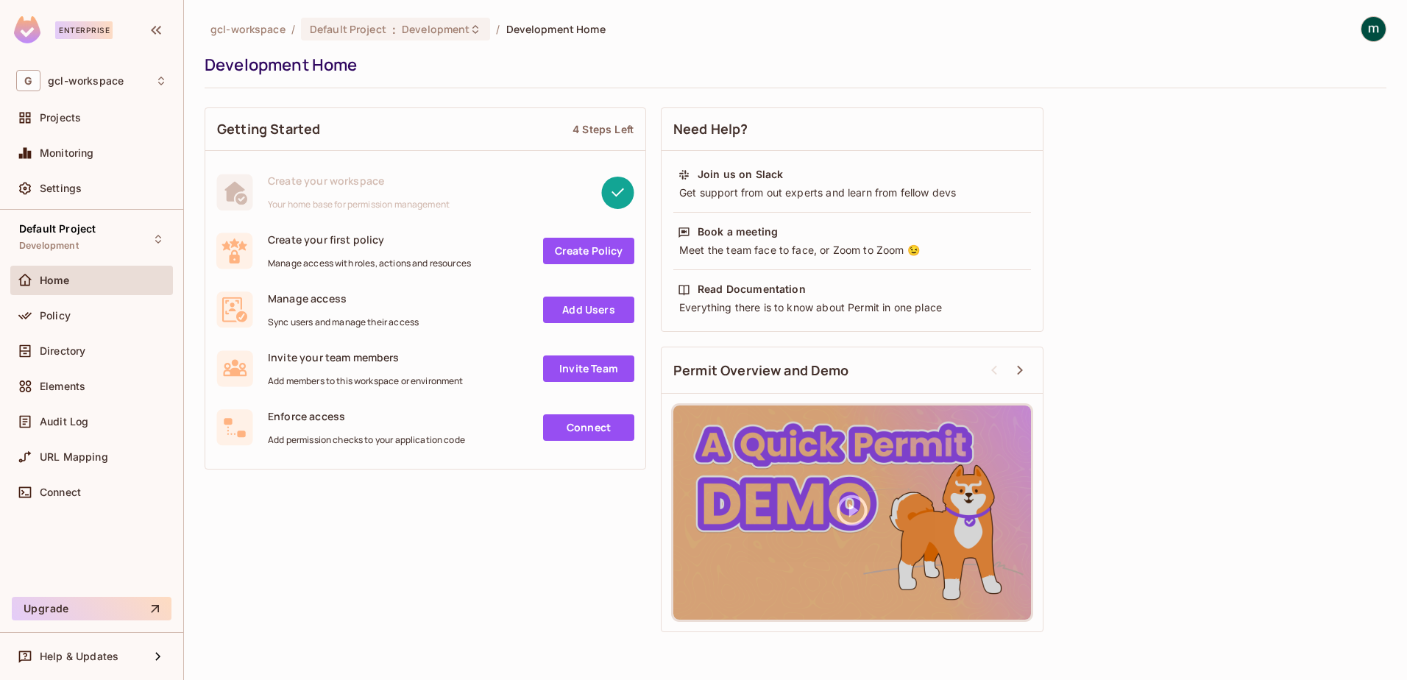
click at [587, 314] on link "Add Users" at bounding box center [588, 310] width 91 height 26
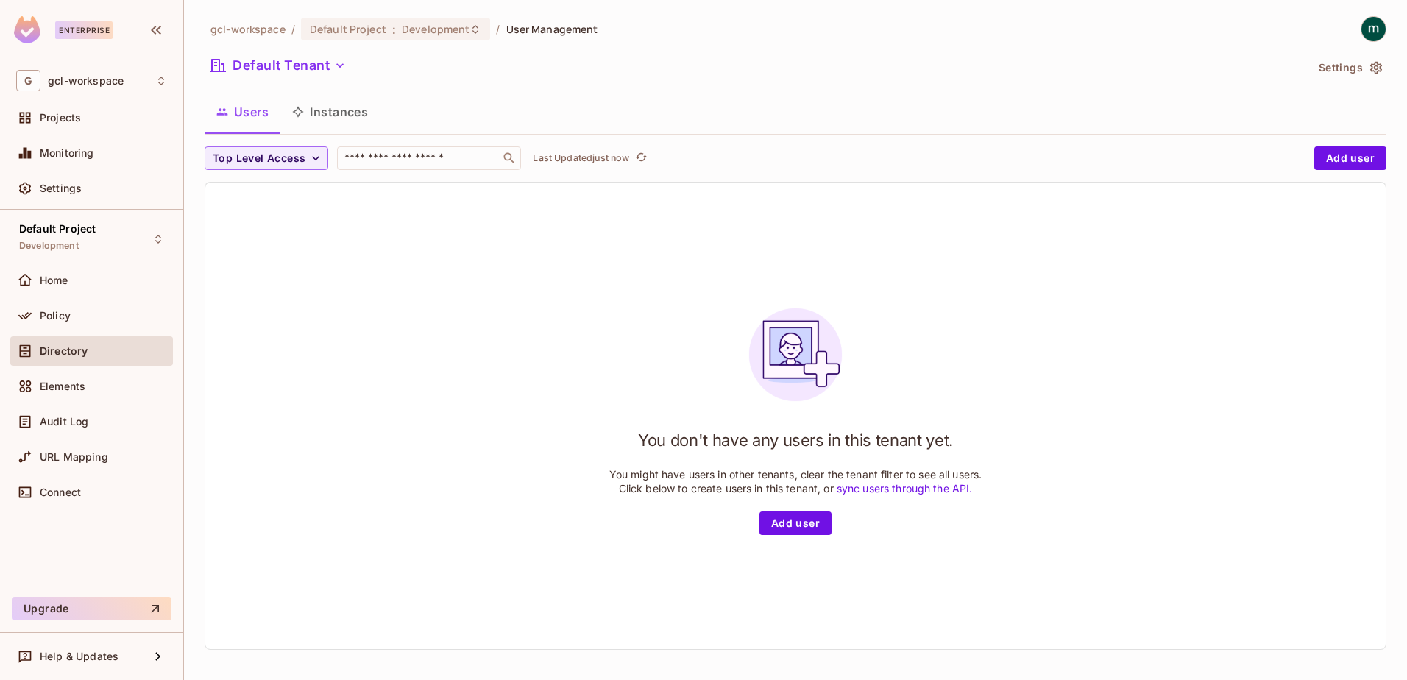
click at [58, 349] on span "Directory" at bounding box center [64, 351] width 48 height 12
click at [52, 313] on span "Policy" at bounding box center [55, 316] width 31 height 12
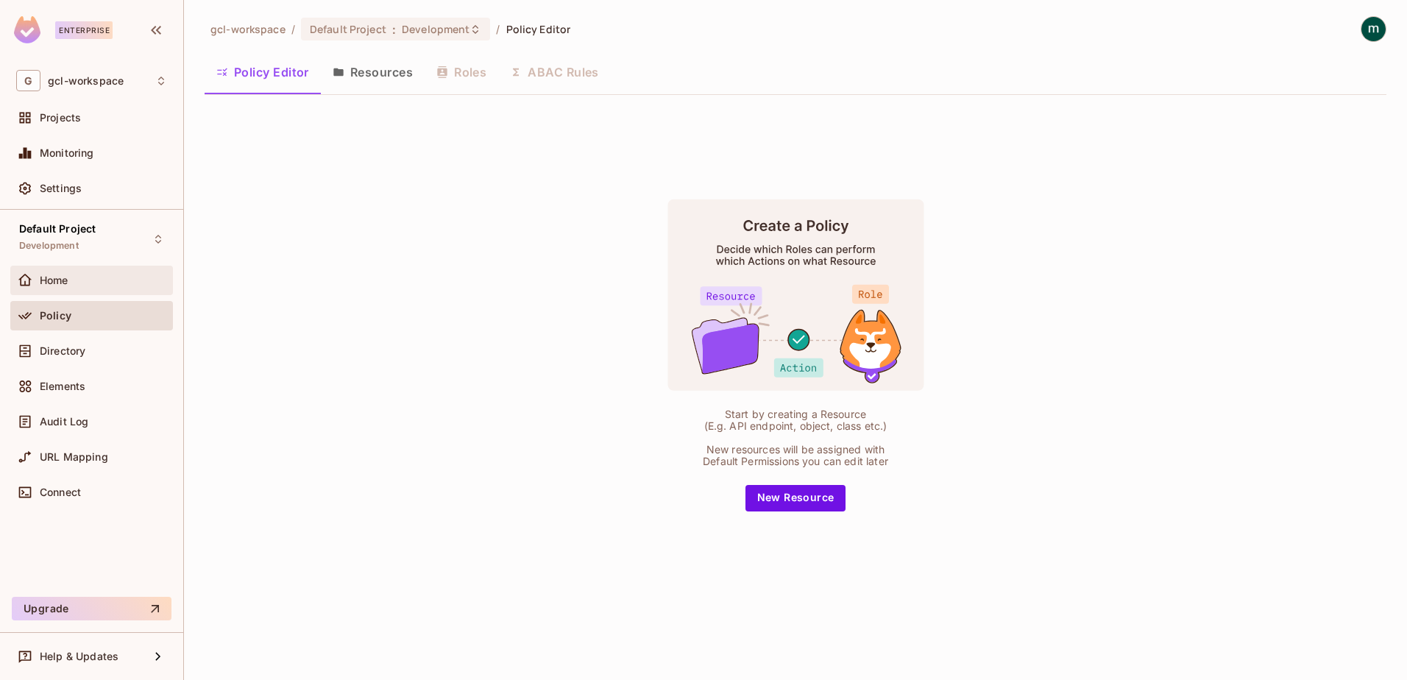
click at [60, 280] on span "Home" at bounding box center [54, 280] width 29 height 12
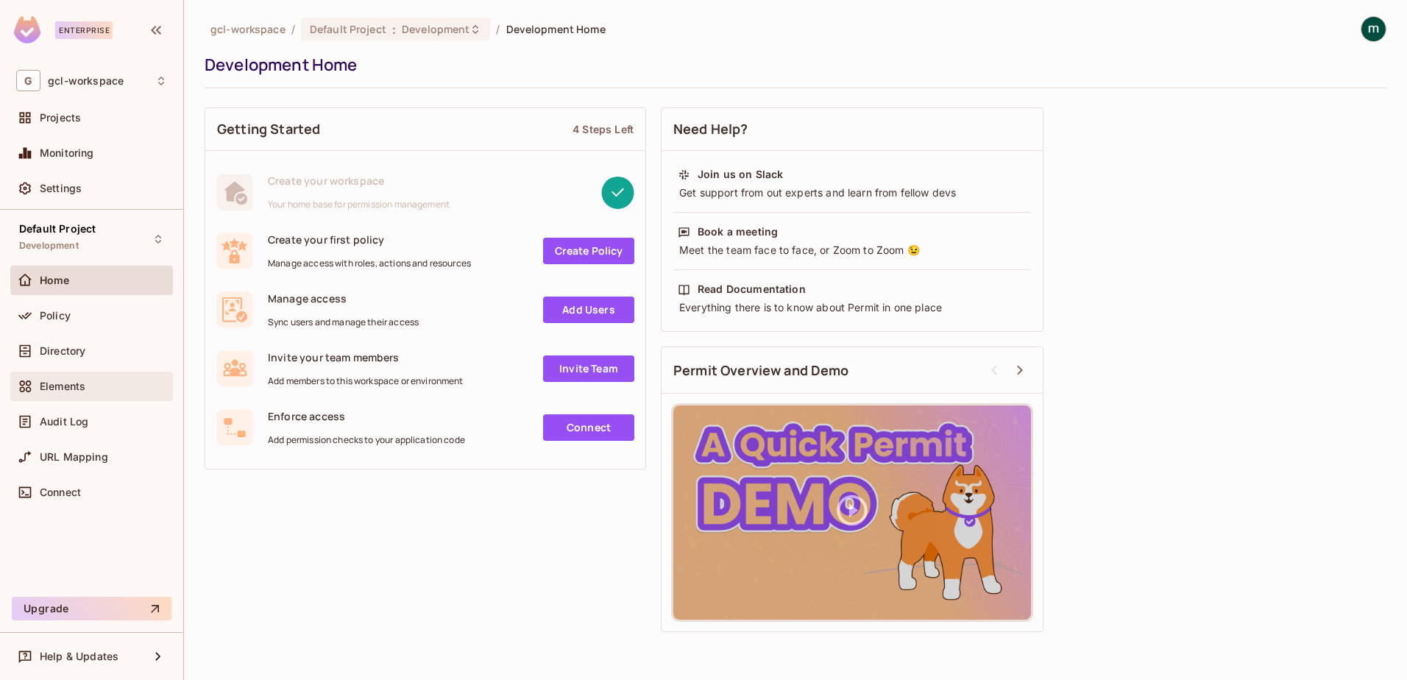
click at [59, 389] on span "Elements" at bounding box center [63, 386] width 46 height 12
